Goal: Task Accomplishment & Management: Manage account settings

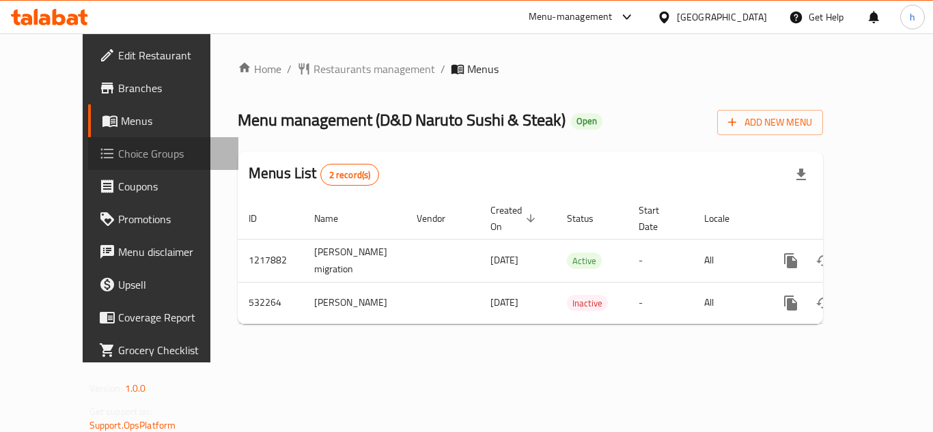
click at [118, 148] on span "Choice Groups" at bounding box center [172, 153] width 109 height 16
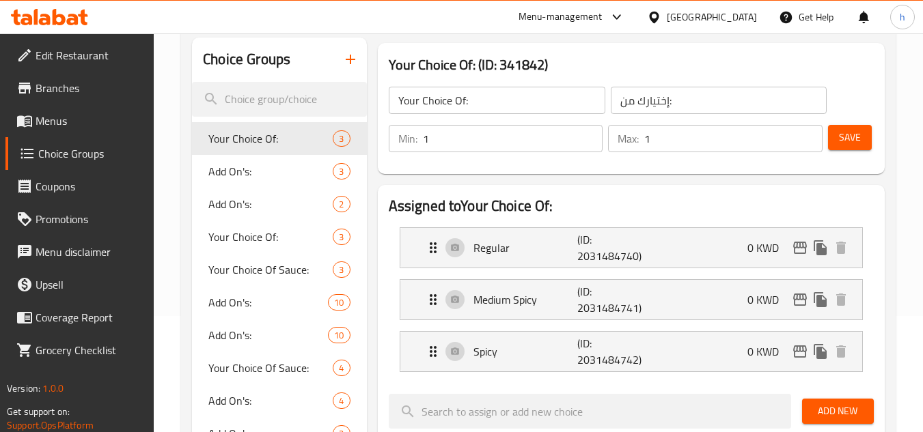
scroll to position [137, 0]
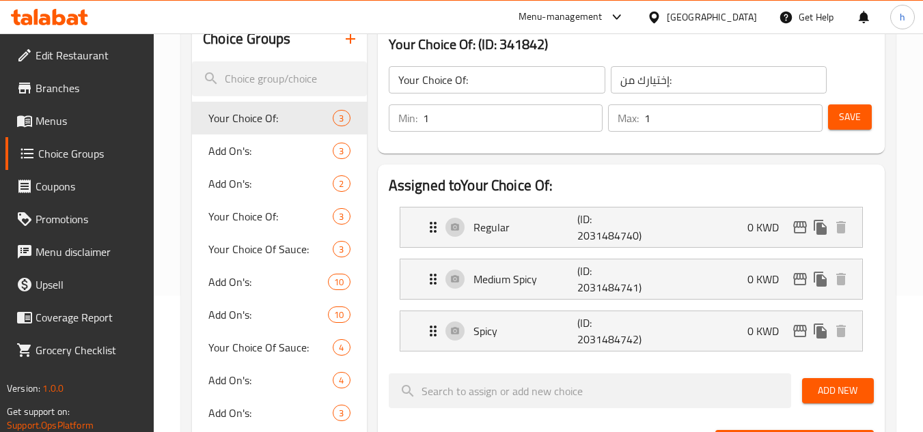
click at [741, 18] on div "[GEOGRAPHIC_DATA]" at bounding box center [712, 17] width 90 height 15
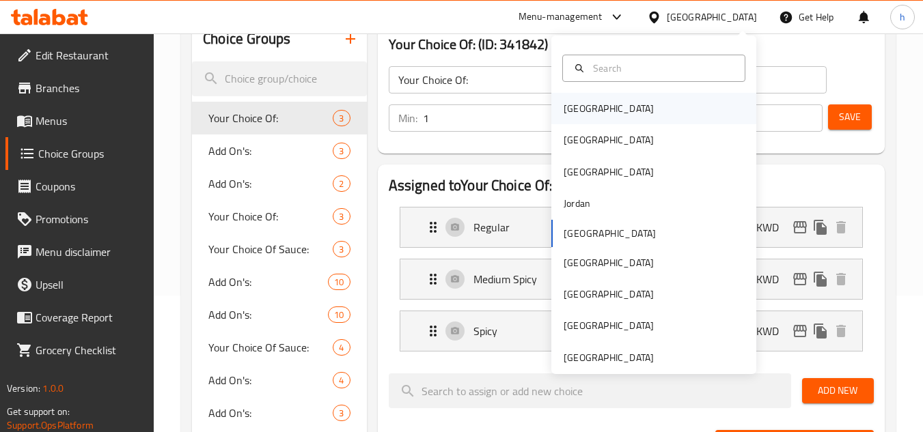
click at [600, 107] on div "[GEOGRAPHIC_DATA]" at bounding box center [653, 108] width 205 height 31
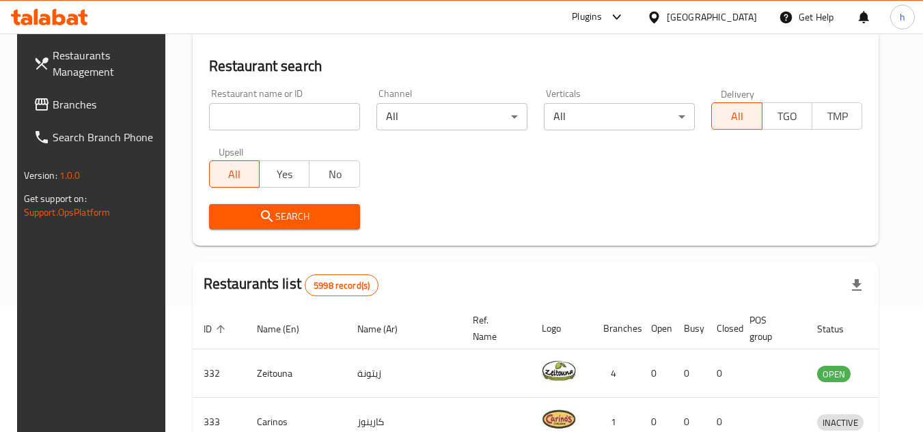
scroll to position [137, 0]
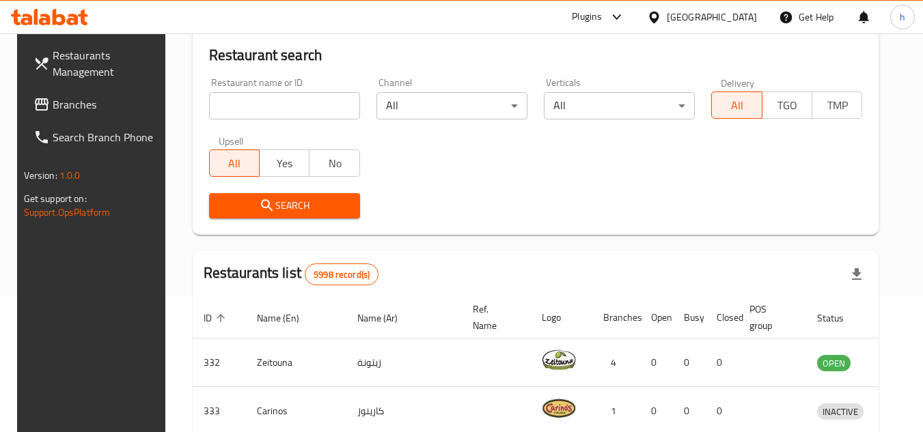
click at [72, 92] on link "Branches" at bounding box center [97, 104] width 149 height 33
